Goal: Information Seeking & Learning: Learn about a topic

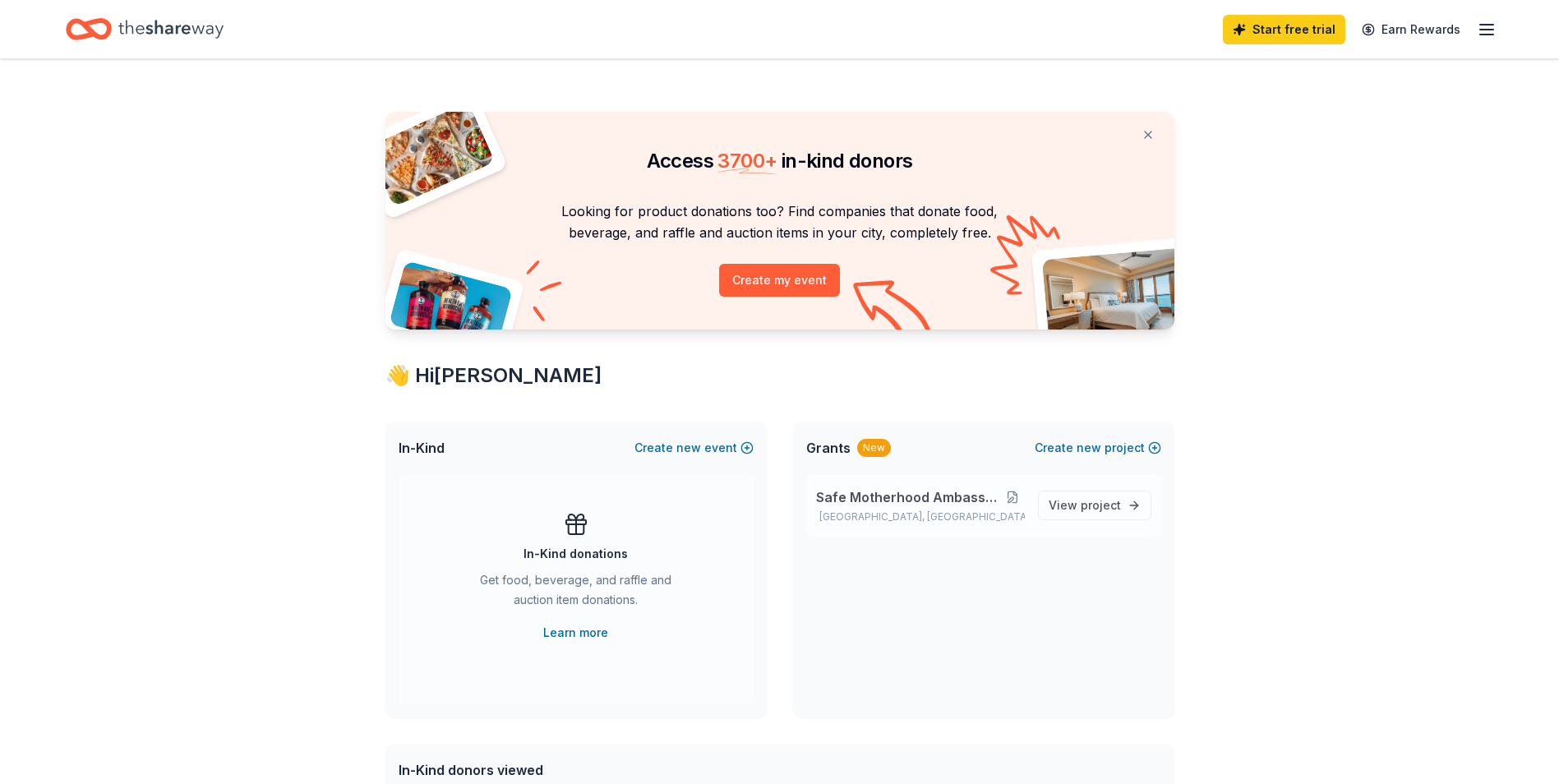
click at [1016, 501] on button at bounding box center [1013, 497] width 23 height 14
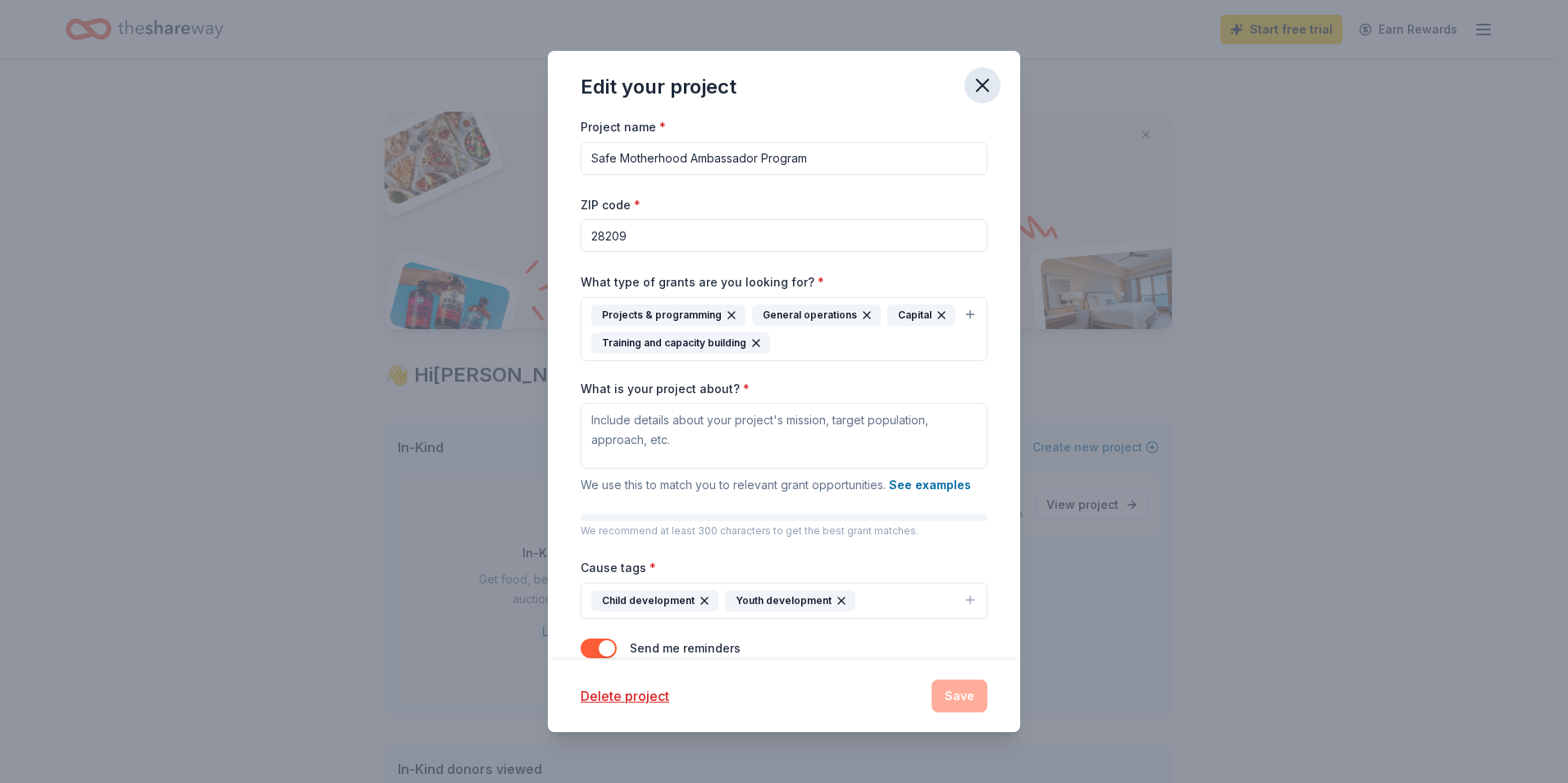
click at [985, 90] on icon "button" at bounding box center [982, 86] width 23 height 23
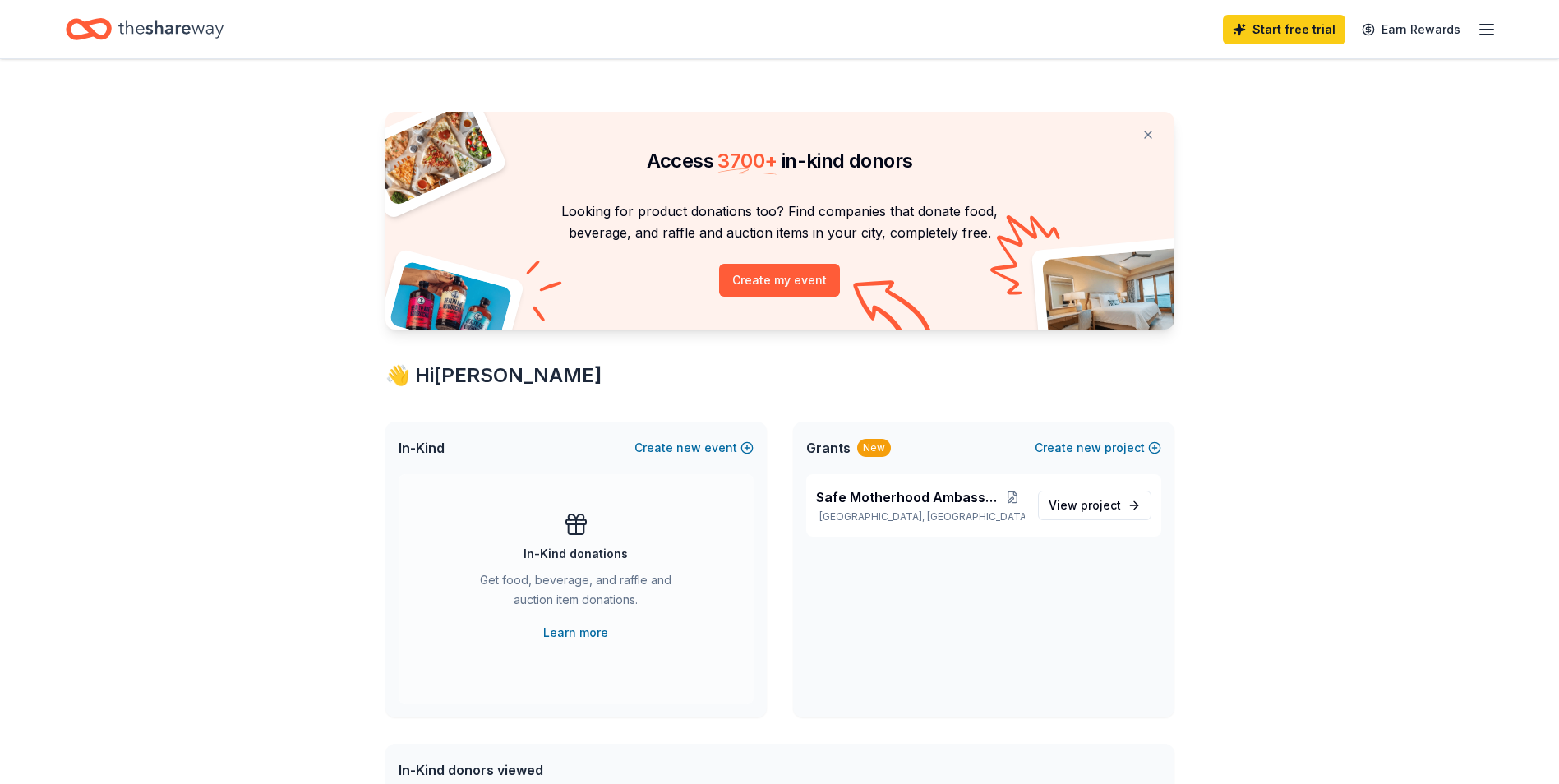
click at [868, 450] on div "New" at bounding box center [874, 448] width 33 height 18
click at [817, 446] on span "Grants" at bounding box center [828, 448] width 44 height 20
click at [1084, 507] on span "project" at bounding box center [1101, 504] width 41 height 14
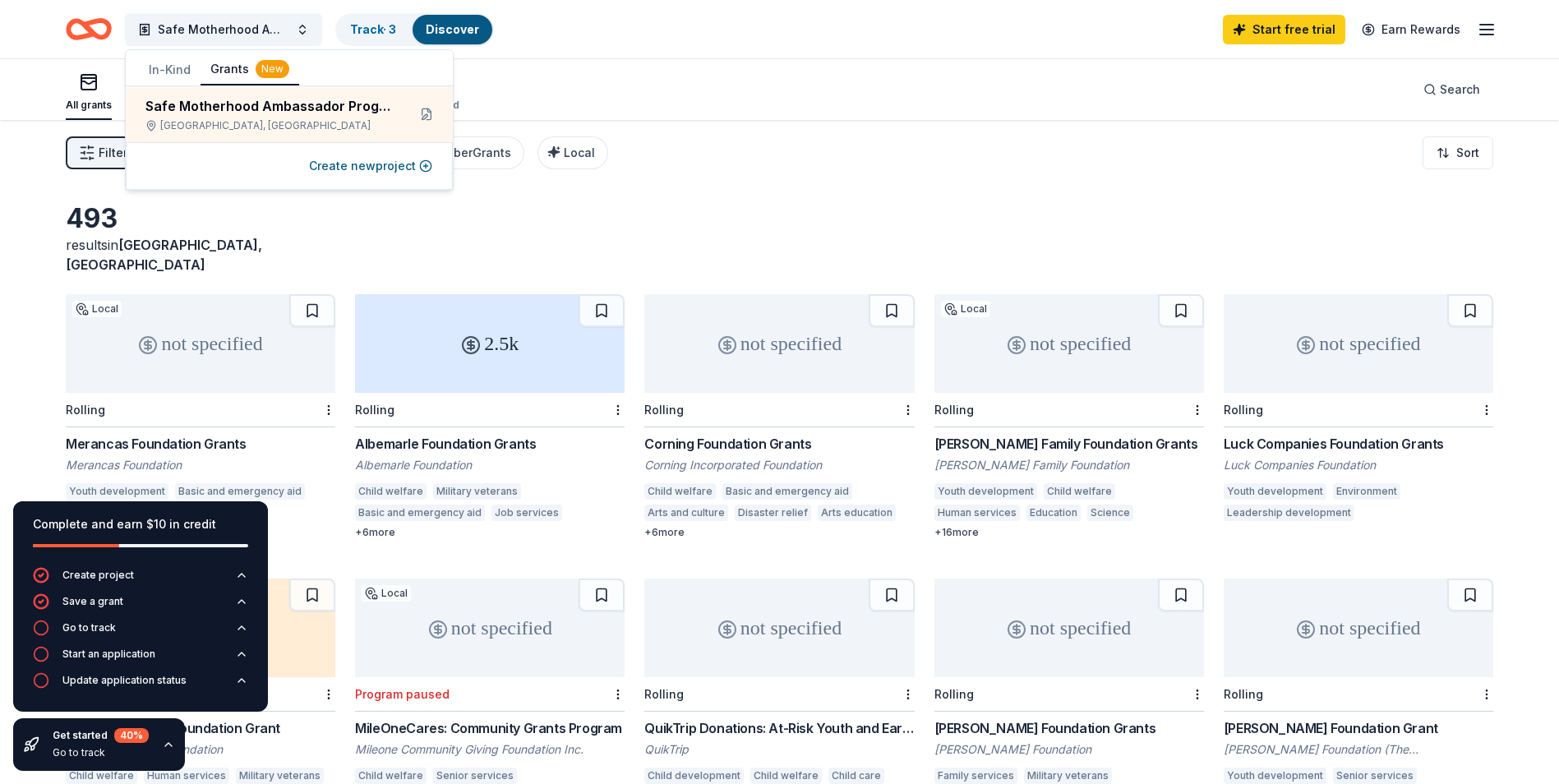
click at [757, 223] on div "493 results in [GEOGRAPHIC_DATA], [GEOGRAPHIC_DATA]" at bounding box center [779, 238] width 1427 height 72
